Goal: Task Accomplishment & Management: Manage account settings

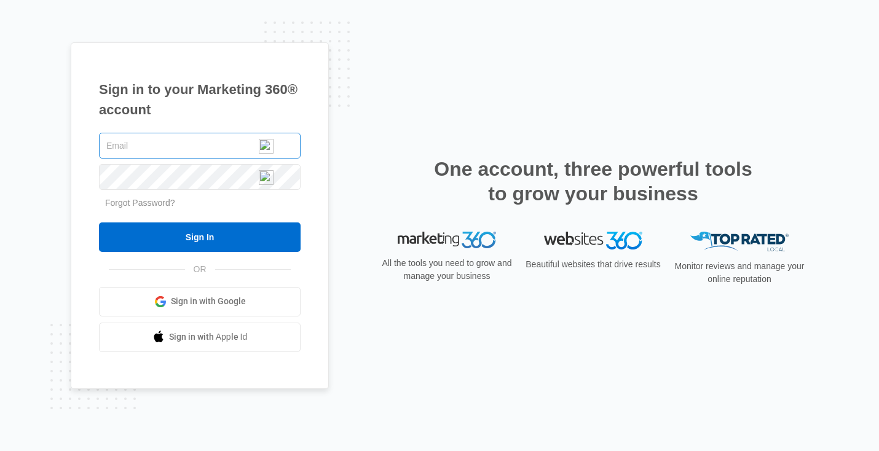
click at [162, 150] on input "text" at bounding box center [200, 146] width 202 height 26
type input "[PERSON_NAME][EMAIL_ADDRESS][DOMAIN_NAME]"
click at [203, 298] on span "Sign in with Google" at bounding box center [208, 301] width 75 height 13
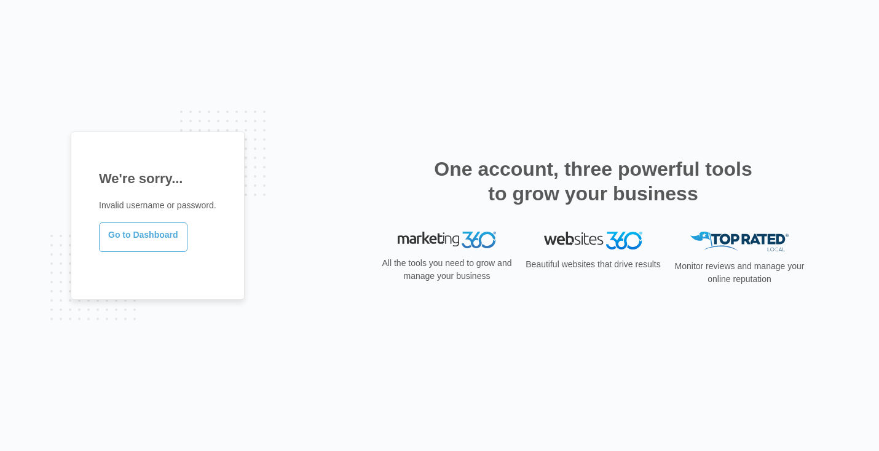
click at [149, 234] on link "Go to Dashboard" at bounding box center [143, 238] width 89 height 30
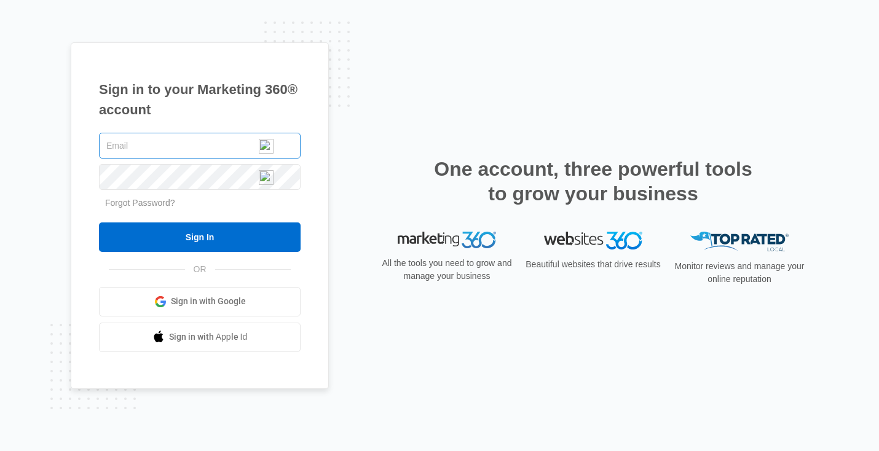
click at [175, 149] on input "text" at bounding box center [200, 146] width 202 height 26
type input "cheryl@studio928.net"
click at [186, 146] on input "text" at bounding box center [200, 146] width 202 height 26
type input "[PERSON_NAME][EMAIL_ADDRESS][DOMAIN_NAME]"
click at [144, 207] on link "Forgot Password?" at bounding box center [140, 203] width 70 height 10
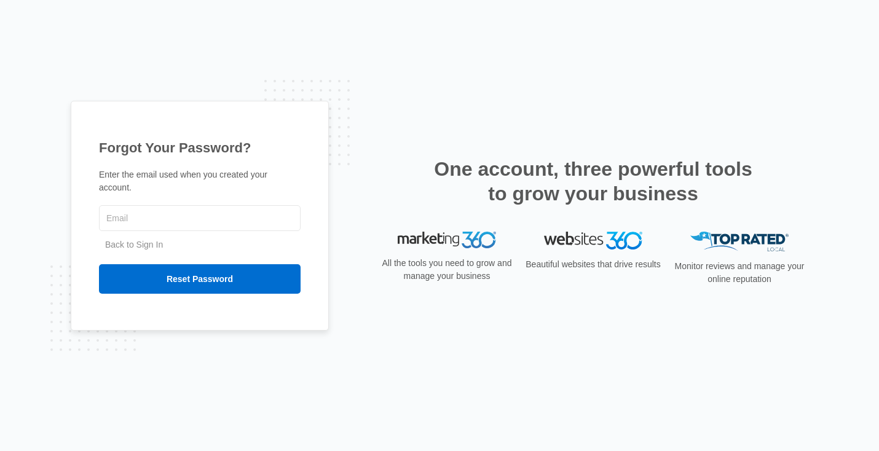
click at [144, 207] on input "text" at bounding box center [200, 218] width 202 height 26
type input "[PERSON_NAME][EMAIL_ADDRESS][DOMAIN_NAME]"
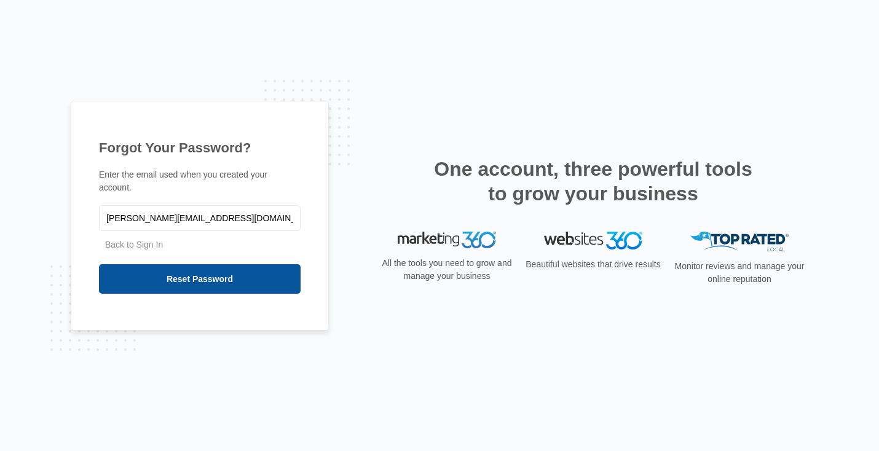
click at [158, 269] on input "Reset Password" at bounding box center [200, 279] width 202 height 30
